Goal: Task Accomplishment & Management: Use online tool/utility

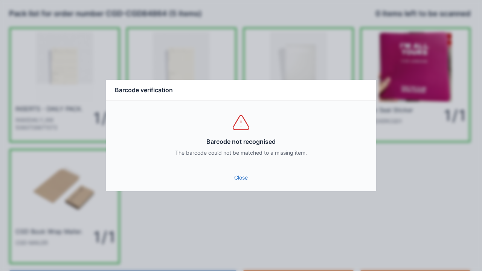
click at [241, 180] on link "Close" at bounding box center [241, 178] width 258 height 14
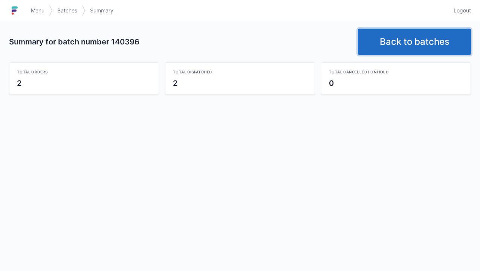
click at [405, 41] on link "Back to batches" at bounding box center [414, 42] width 113 height 26
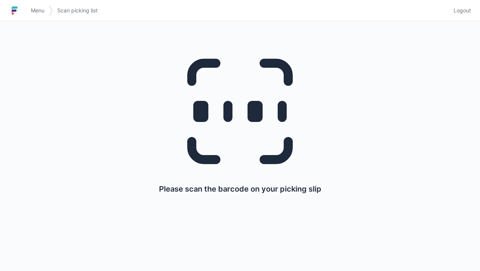
click at [234, 118] on icon at bounding box center [240, 111] width 145 height 145
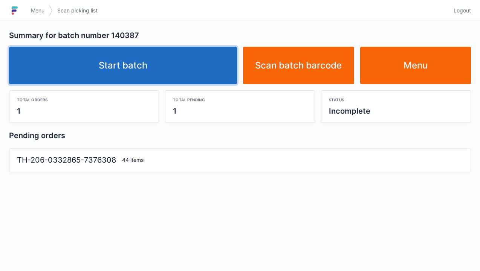
click at [125, 67] on link "Start batch" at bounding box center [123, 66] width 228 height 38
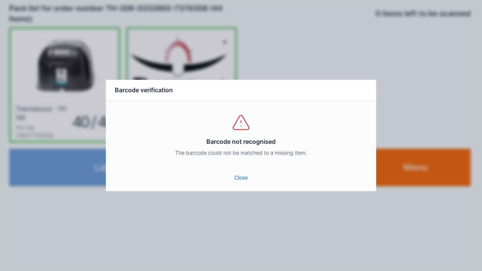
click at [239, 183] on link "Close" at bounding box center [241, 178] width 258 height 14
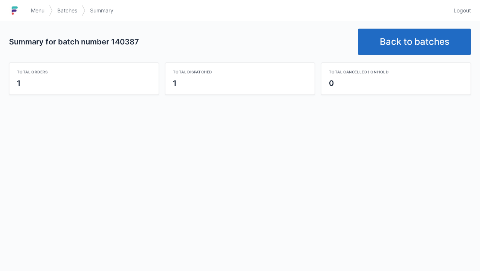
click at [425, 32] on link "Back to batches" at bounding box center [414, 42] width 113 height 26
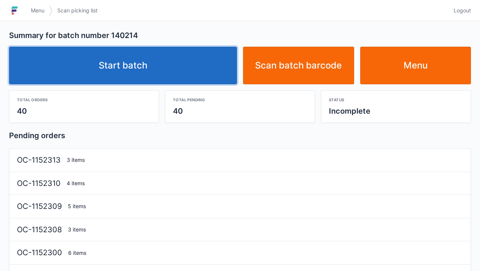
click at [155, 59] on link "Start batch" at bounding box center [123, 66] width 228 height 38
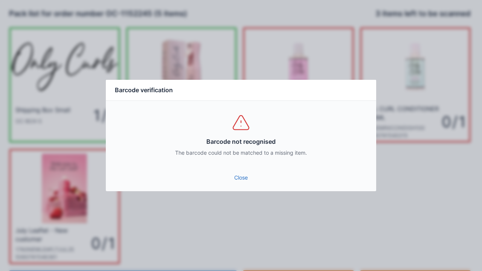
click at [232, 176] on link "Close" at bounding box center [241, 178] width 258 height 14
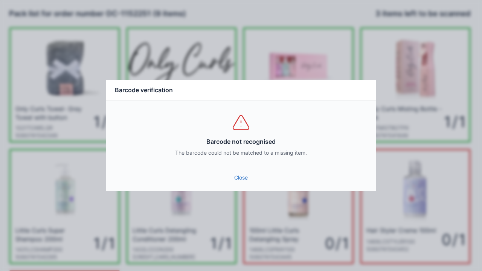
click at [239, 173] on link "Close" at bounding box center [241, 178] width 258 height 14
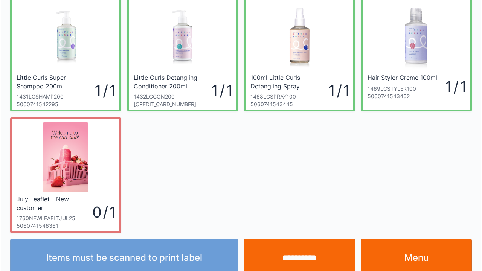
scroll to position [154, 0]
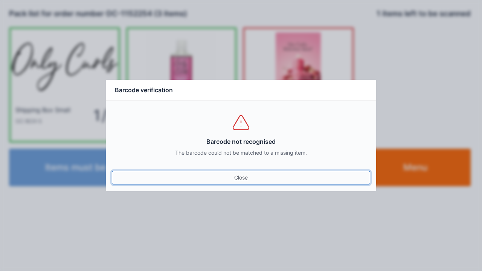
click at [236, 179] on link "Close" at bounding box center [241, 178] width 258 height 14
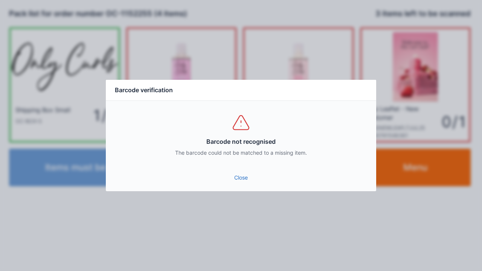
click at [246, 176] on link "Close" at bounding box center [241, 178] width 258 height 14
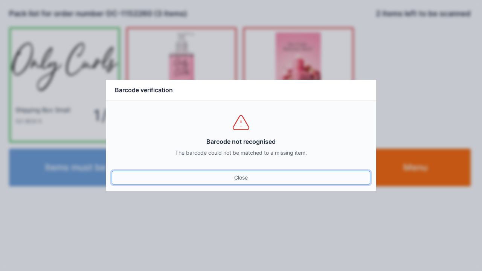
click at [248, 178] on link "Close" at bounding box center [241, 178] width 258 height 14
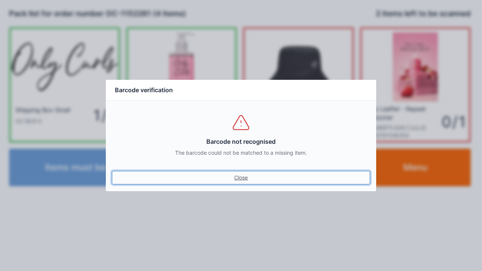
click at [237, 173] on link "Close" at bounding box center [241, 178] width 258 height 14
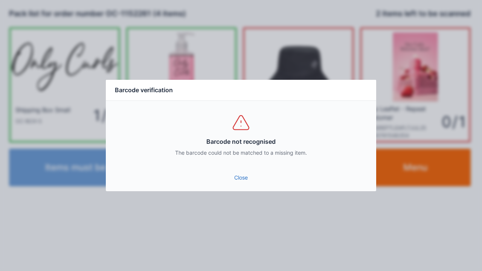
click at [244, 171] on link "Close" at bounding box center [241, 178] width 258 height 14
click at [237, 177] on link "Close" at bounding box center [241, 178] width 258 height 14
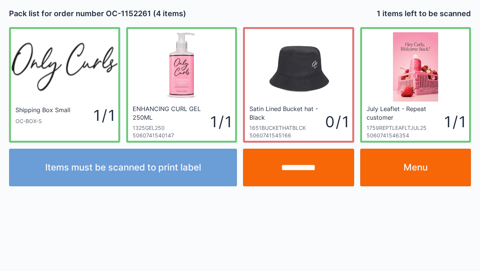
click at [301, 175] on input "**********" at bounding box center [298, 168] width 111 height 38
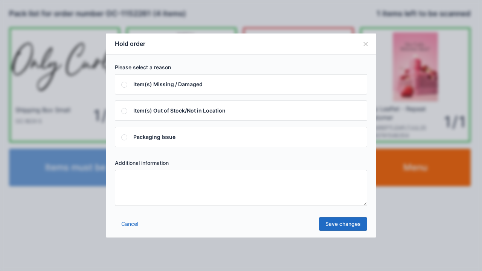
click at [138, 189] on textarea at bounding box center [241, 188] width 252 height 36
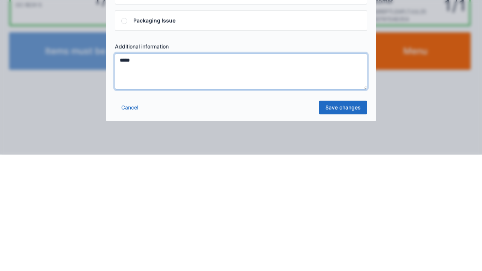
type textarea "*****"
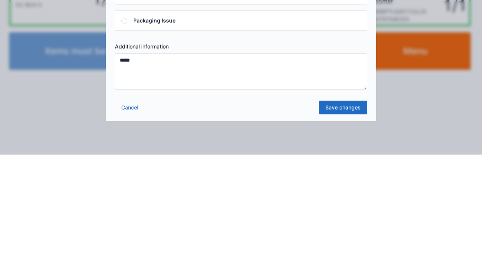
click at [348, 222] on link "Save changes" at bounding box center [343, 224] width 48 height 14
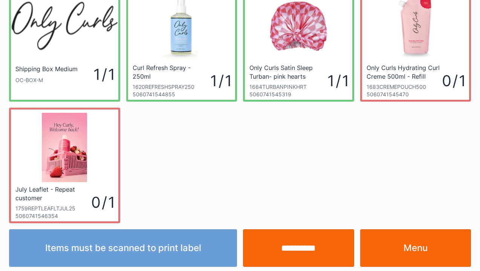
scroll to position [44, 0]
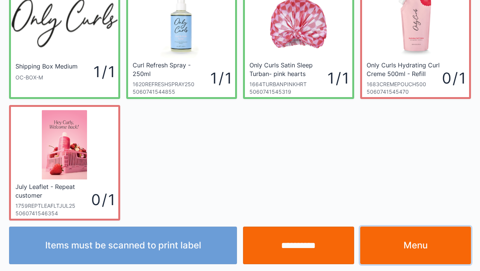
click at [430, 249] on link "Menu" at bounding box center [415, 246] width 111 height 38
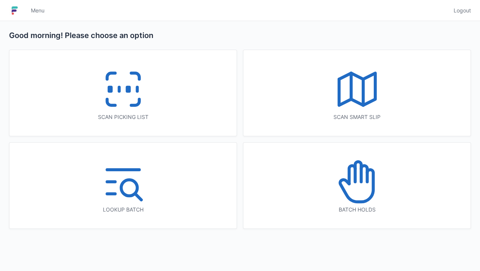
click at [351, 186] on icon at bounding box center [357, 182] width 48 height 48
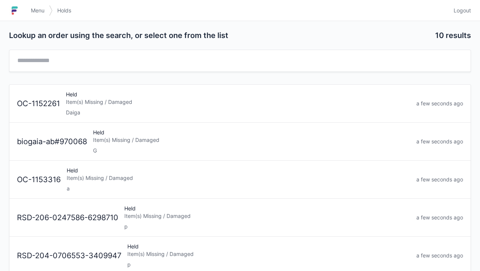
click at [92, 104] on div "Item(s) Missing / Damaged" at bounding box center [238, 102] width 344 height 8
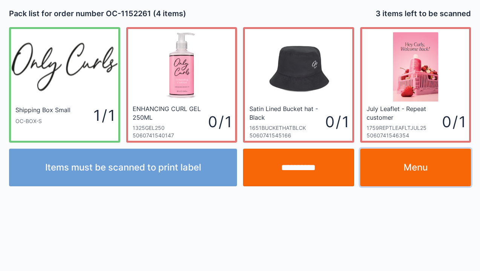
click at [423, 172] on link "Menu" at bounding box center [415, 168] width 111 height 38
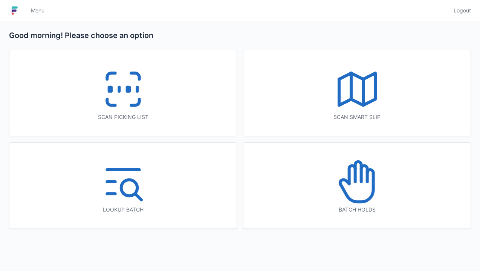
click at [117, 92] on icon at bounding box center [123, 89] width 48 height 48
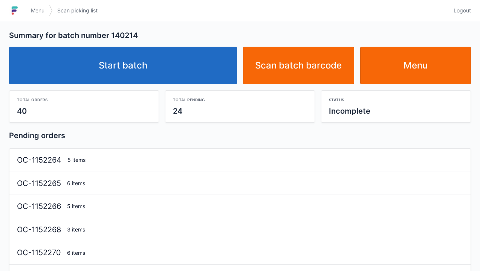
click at [130, 60] on link "Start batch" at bounding box center [123, 66] width 228 height 38
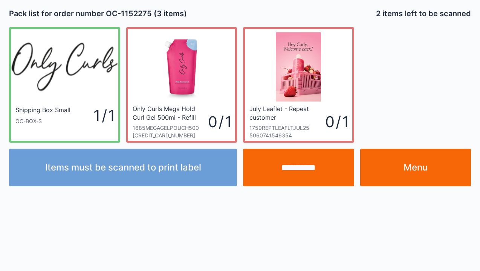
click at [412, 174] on link "Menu" at bounding box center [415, 168] width 111 height 38
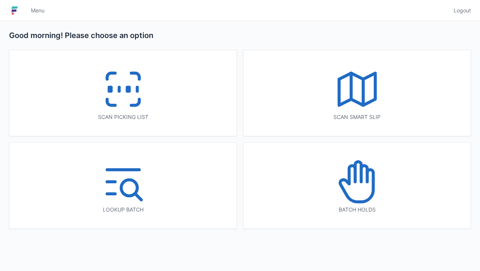
click at [129, 96] on icon at bounding box center [123, 89] width 48 height 48
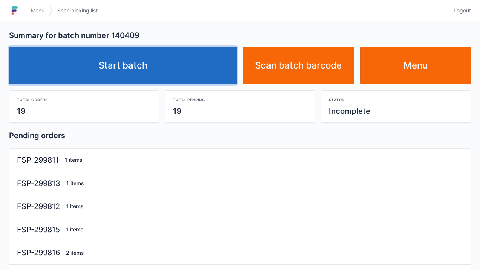
click at [153, 69] on link "Start batch" at bounding box center [123, 66] width 228 height 38
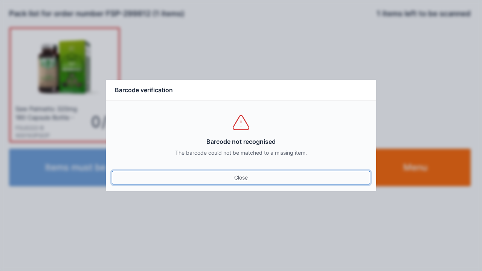
click at [231, 175] on link "Close" at bounding box center [241, 178] width 258 height 14
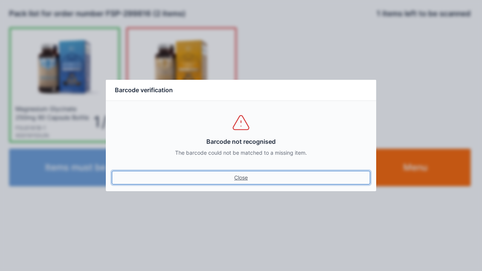
click at [238, 179] on link "Close" at bounding box center [241, 178] width 258 height 14
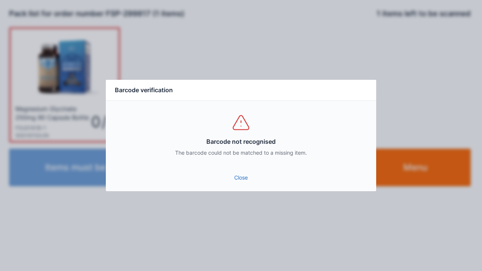
click at [235, 174] on link "Close" at bounding box center [241, 178] width 258 height 14
click at [236, 173] on link "Close" at bounding box center [241, 178] width 258 height 14
click at [244, 172] on link "Close" at bounding box center [241, 178] width 258 height 14
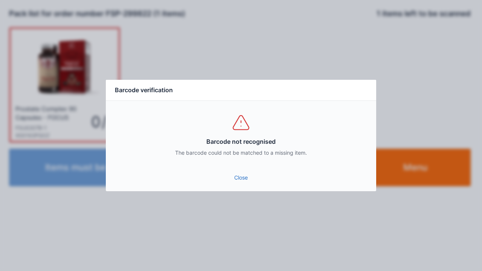
click at [237, 176] on link "Close" at bounding box center [241, 178] width 258 height 14
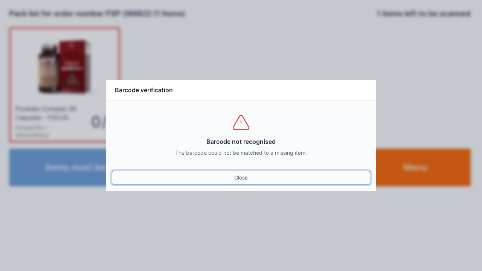
click at [240, 173] on link "Close" at bounding box center [241, 178] width 258 height 14
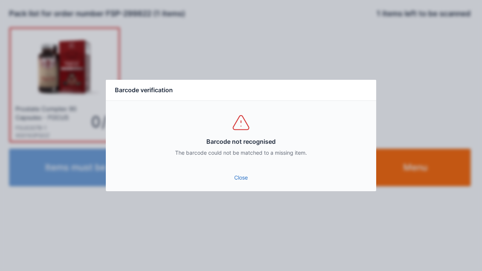
click at [247, 173] on link "Close" at bounding box center [241, 178] width 258 height 14
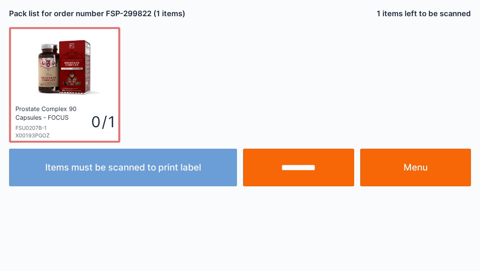
click at [296, 173] on input "**********" at bounding box center [298, 168] width 111 height 38
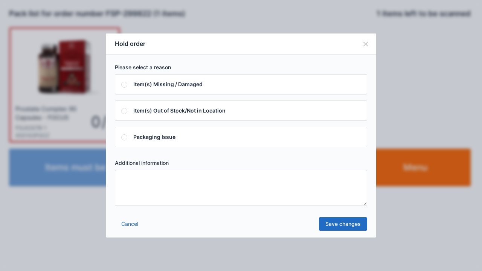
click at [145, 189] on textarea at bounding box center [241, 188] width 252 height 36
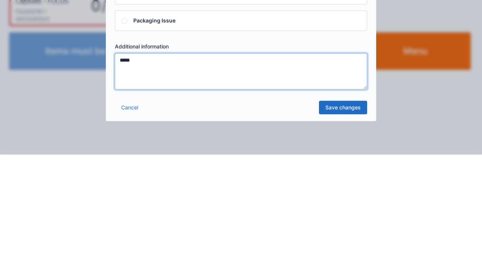
type textarea "*****"
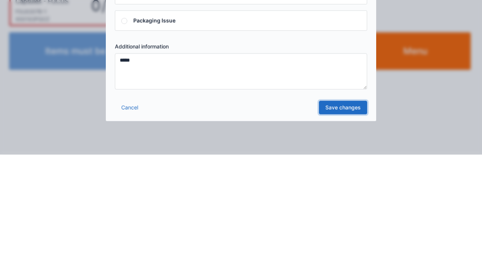
click at [338, 228] on link "Save changes" at bounding box center [343, 224] width 48 height 14
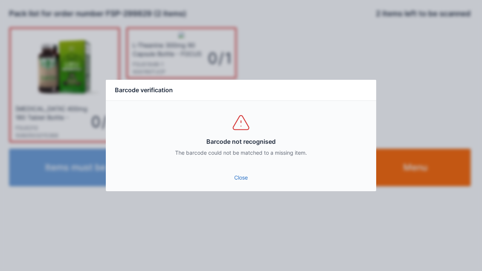
click at [240, 176] on link "Close" at bounding box center [241, 178] width 258 height 14
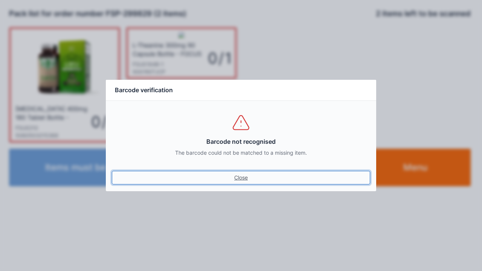
click at [242, 172] on link "Close" at bounding box center [241, 178] width 258 height 14
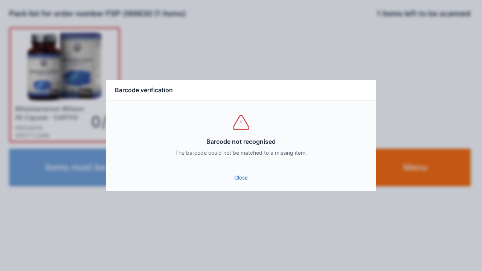
click at [232, 180] on link "Close" at bounding box center [241, 178] width 258 height 14
click at [229, 179] on link "Close" at bounding box center [241, 178] width 258 height 14
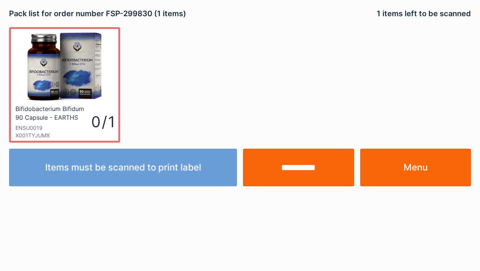
click at [306, 169] on input "**********" at bounding box center [298, 168] width 111 height 38
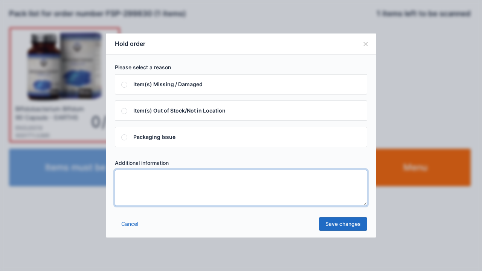
click at [147, 184] on textarea at bounding box center [241, 188] width 252 height 36
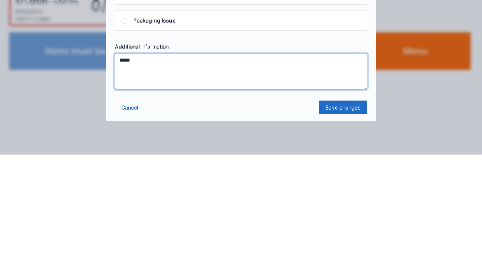
type textarea "*****"
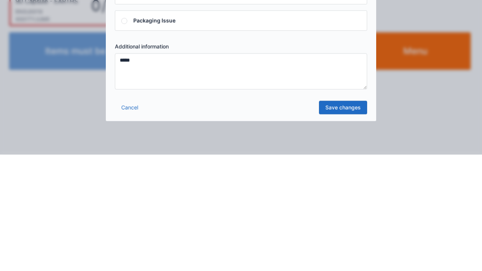
click at [341, 226] on link "Save changes" at bounding box center [343, 224] width 48 height 14
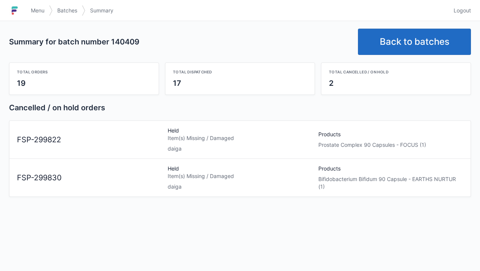
click at [410, 46] on link "Back to batches" at bounding box center [414, 42] width 113 height 26
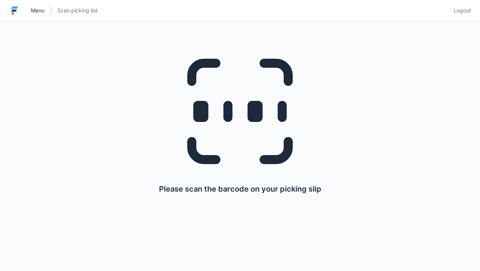
click at [32, 8] on span "Menu" at bounding box center [38, 11] width 14 height 8
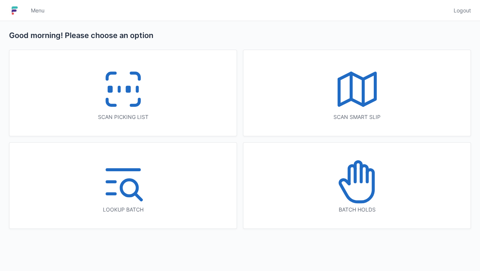
click at [345, 186] on icon at bounding box center [357, 182] width 48 height 48
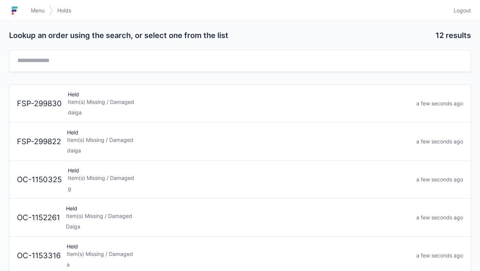
click at [85, 140] on div "Item(s) Missing / Damaged" at bounding box center [238, 140] width 343 height 8
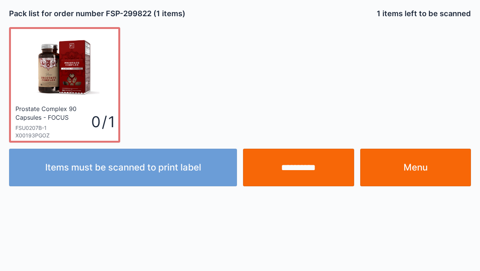
click at [299, 167] on input "**********" at bounding box center [298, 168] width 111 height 38
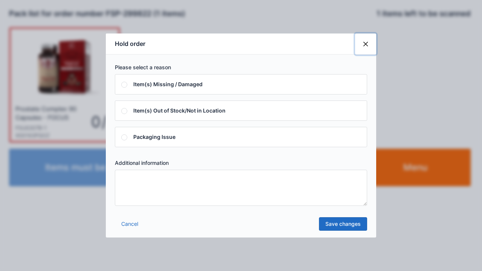
click at [361, 46] on button "Close" at bounding box center [365, 44] width 21 height 21
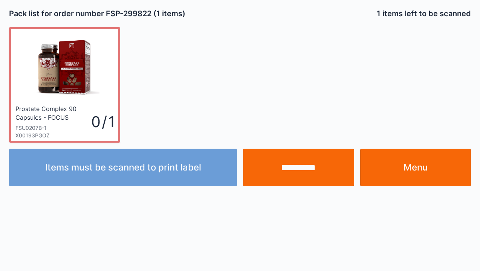
click at [426, 170] on link "Menu" at bounding box center [415, 168] width 111 height 38
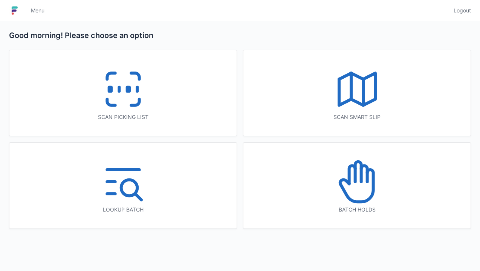
click at [366, 182] on icon at bounding box center [364, 174] width 6 height 16
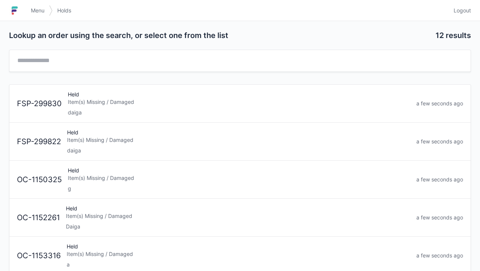
click at [94, 113] on div "daiga" at bounding box center [239, 113] width 342 height 8
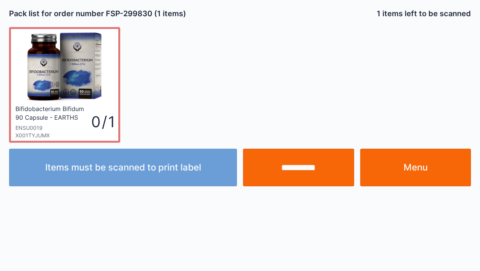
click at [412, 168] on link "Menu" at bounding box center [415, 168] width 111 height 38
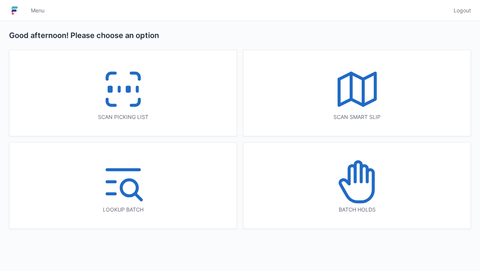
click at [348, 183] on icon at bounding box center [356, 186] width 33 height 32
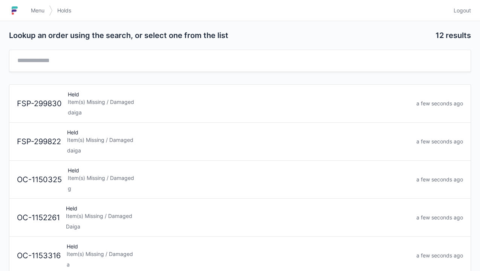
click at [100, 102] on div "Item(s) Missing / Damaged" at bounding box center [239, 102] width 342 height 8
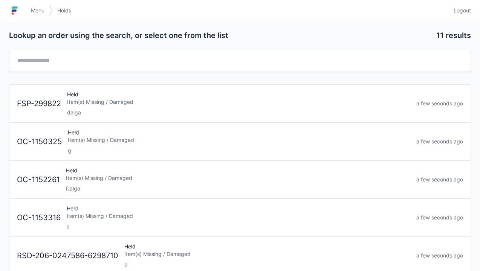
click at [92, 105] on div "Held Item(s) Missing / Damaged daiga" at bounding box center [238, 104] width 349 height 26
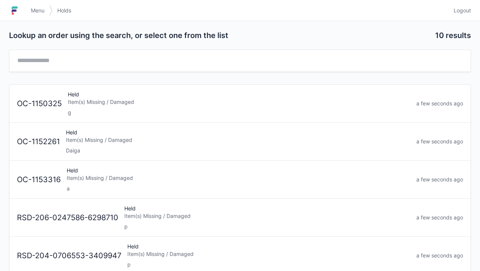
click at [85, 135] on div "Held Item(s) Missing / Damaged Daiga" at bounding box center [238, 142] width 350 height 26
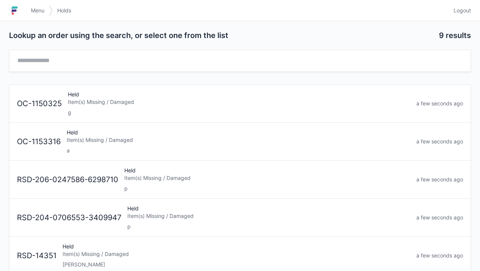
click at [19, 10] on img at bounding box center [14, 11] width 11 height 12
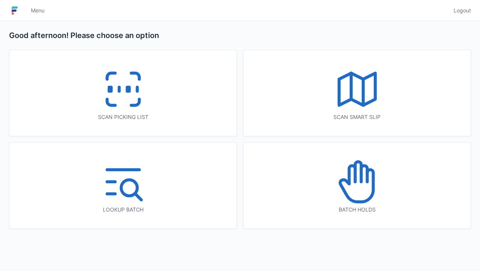
click at [119, 92] on line at bounding box center [119, 89] width 0 height 4
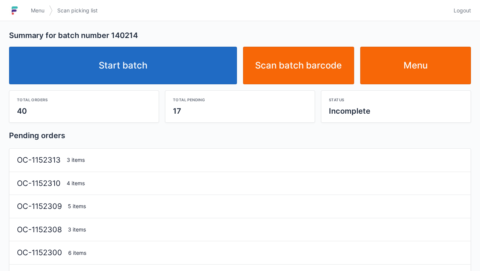
click at [123, 66] on link "Start batch" at bounding box center [123, 66] width 228 height 38
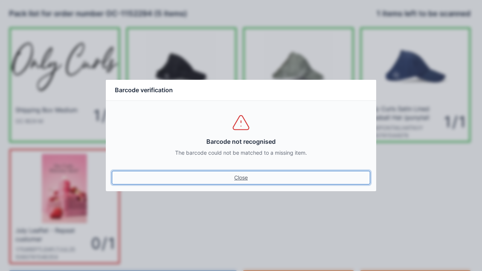
click at [237, 173] on link "Close" at bounding box center [241, 178] width 258 height 14
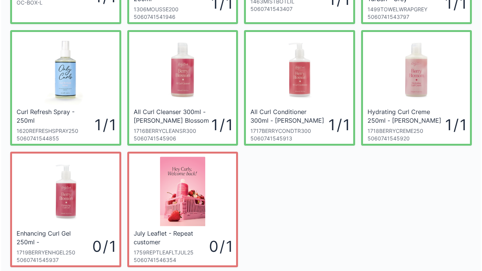
scroll to position [126, 0]
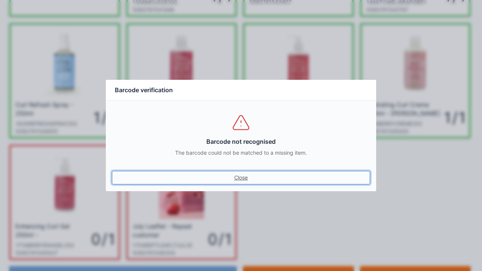
click at [228, 182] on link "Close" at bounding box center [241, 178] width 258 height 14
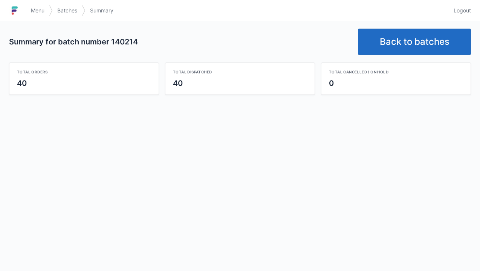
click at [404, 34] on link "Back to batches" at bounding box center [414, 42] width 113 height 26
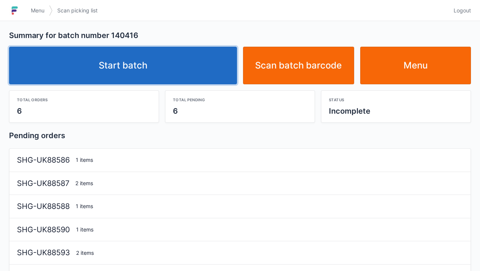
click at [116, 63] on link "Start batch" at bounding box center [123, 66] width 228 height 38
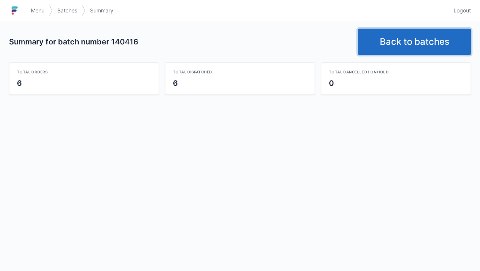
click at [404, 38] on link "Back to batches" at bounding box center [414, 42] width 113 height 26
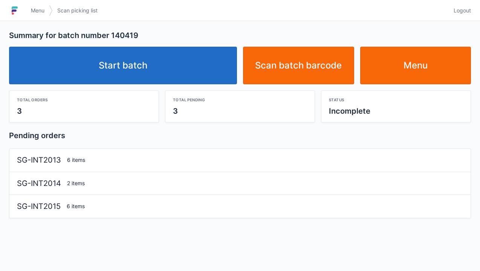
click at [125, 67] on link "Start batch" at bounding box center [123, 66] width 228 height 38
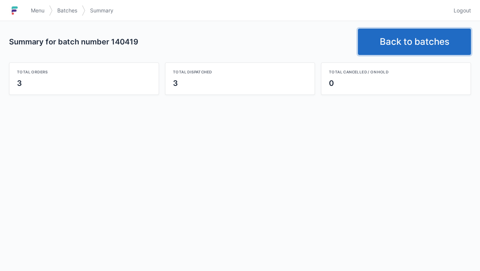
click at [402, 47] on link "Back to batches" at bounding box center [414, 42] width 113 height 26
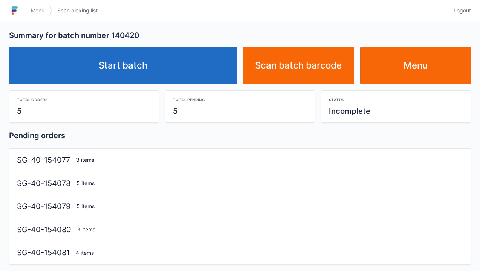
click at [121, 69] on link "Start batch" at bounding box center [123, 66] width 228 height 38
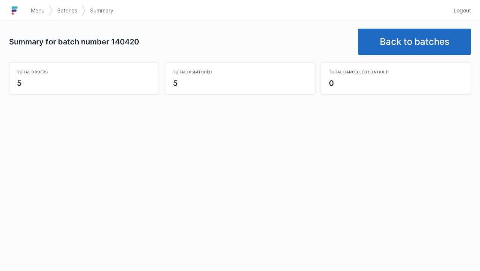
click at [413, 40] on link "Back to batches" at bounding box center [414, 42] width 113 height 26
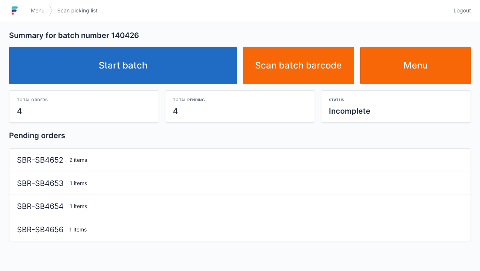
click at [147, 62] on link "Start batch" at bounding box center [123, 66] width 228 height 38
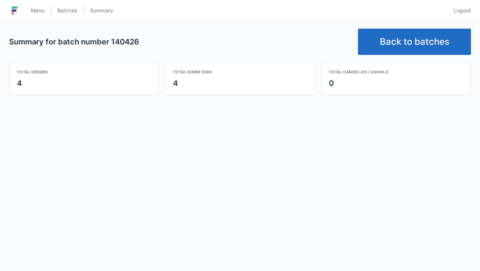
click at [396, 38] on link "Back to batches" at bounding box center [414, 42] width 113 height 26
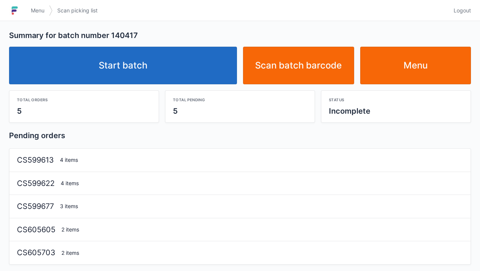
click at [124, 70] on link "Start batch" at bounding box center [123, 66] width 228 height 38
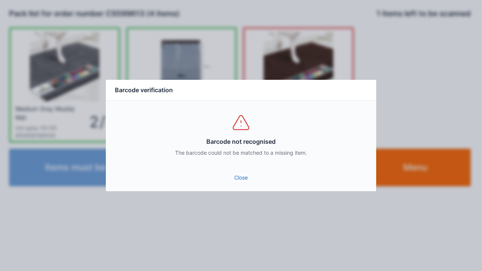
click at [234, 177] on link "Close" at bounding box center [241, 178] width 258 height 14
click at [237, 180] on link "Close" at bounding box center [241, 178] width 258 height 14
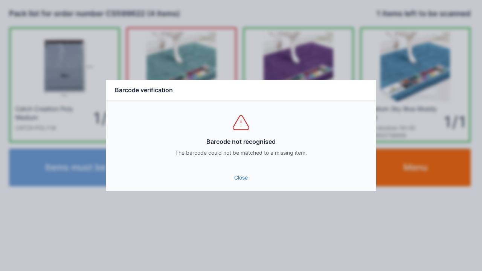
click at [243, 176] on link "Close" at bounding box center [241, 178] width 258 height 14
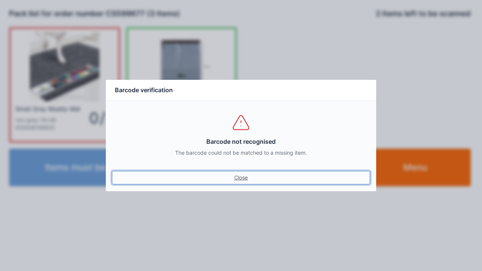
click at [231, 179] on link "Close" at bounding box center [241, 178] width 258 height 14
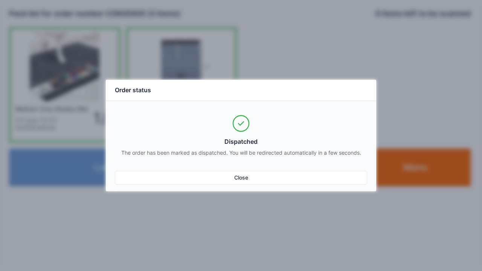
click at [238, 180] on link "Close" at bounding box center [241, 178] width 252 height 14
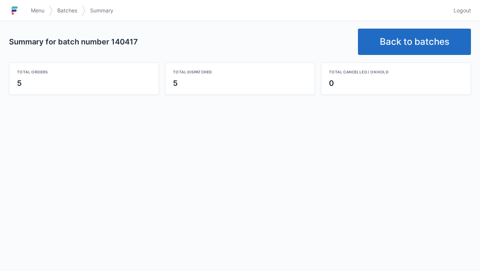
click at [420, 46] on link "Back to batches" at bounding box center [414, 42] width 113 height 26
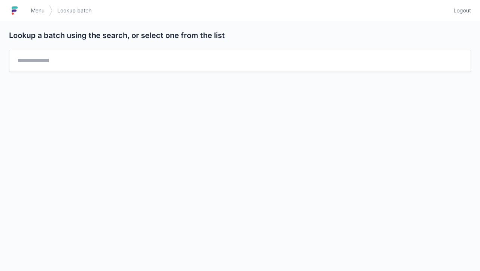
click at [29, 16] on link "Menu" at bounding box center [37, 11] width 23 height 14
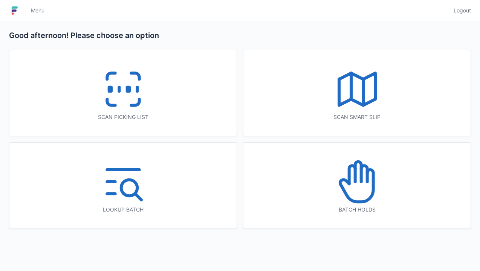
click at [109, 92] on rect at bounding box center [110, 89] width 2 height 4
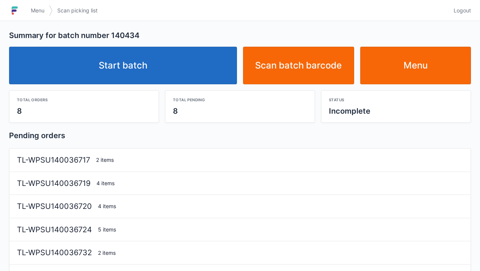
click at [141, 64] on link "Start batch" at bounding box center [123, 66] width 228 height 38
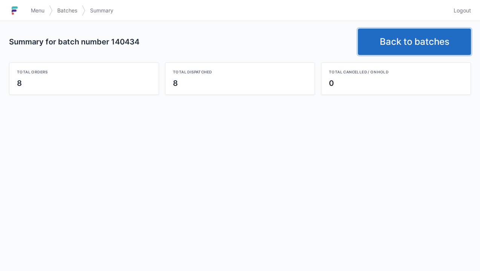
click at [420, 41] on link "Back to batches" at bounding box center [414, 42] width 113 height 26
